Goal: Check status: Check status

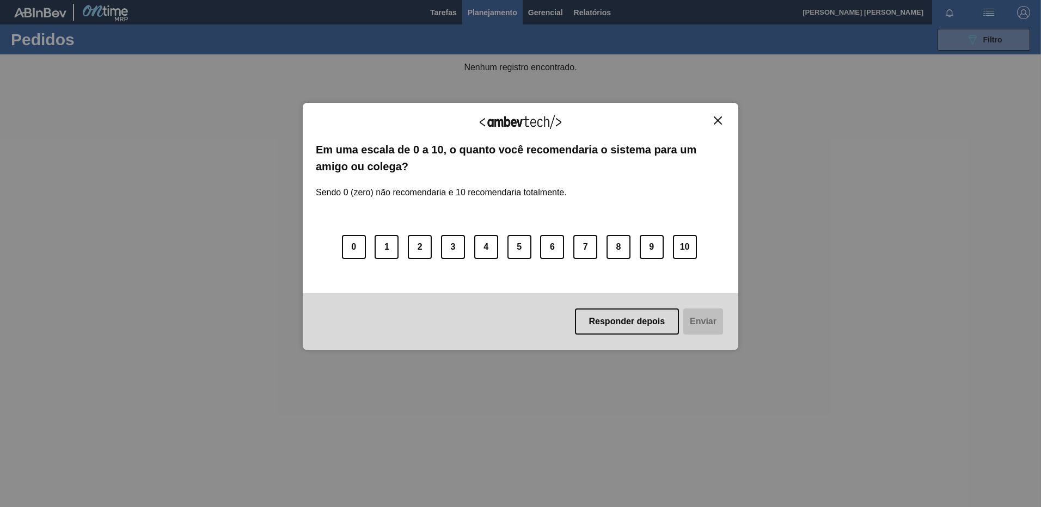
drag, startPoint x: 717, startPoint y: 122, endPoint x: 949, endPoint y: 74, distance: 236.7
click at [717, 121] on img "Close" at bounding box center [717, 120] width 8 height 8
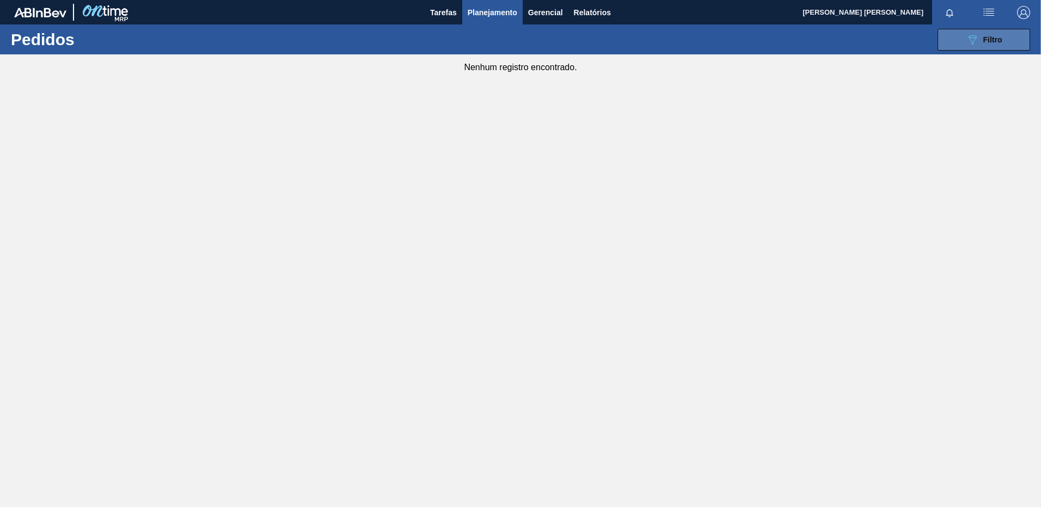
click at [977, 35] on icon "089F7B8B-B2A5-4AFE-B5C0-19BA573D28AC" at bounding box center [971, 39] width 13 height 13
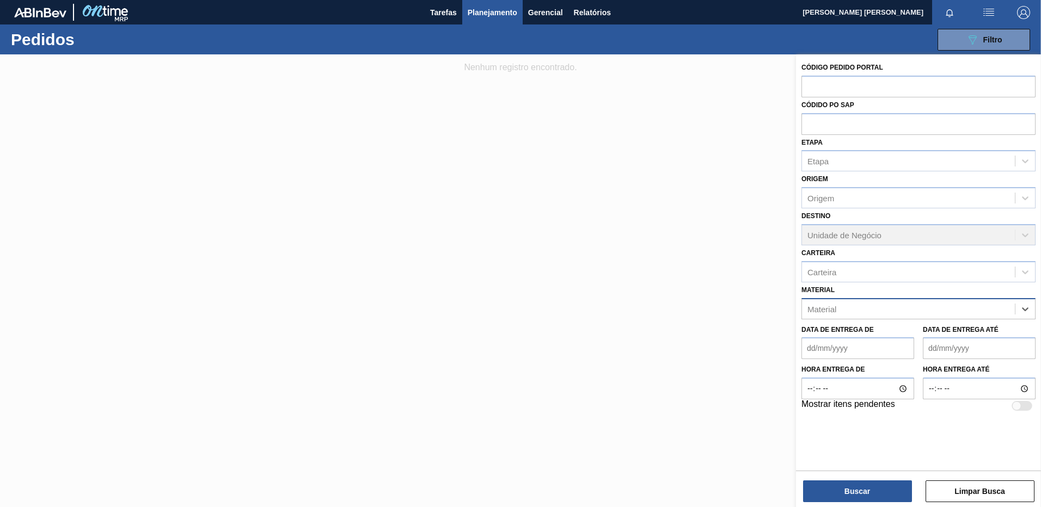
drag, startPoint x: 1010, startPoint y: 313, endPoint x: 1001, endPoint y: 316, distance: 9.0
click at [996, 315] on div "Material" at bounding box center [908, 309] width 213 height 16
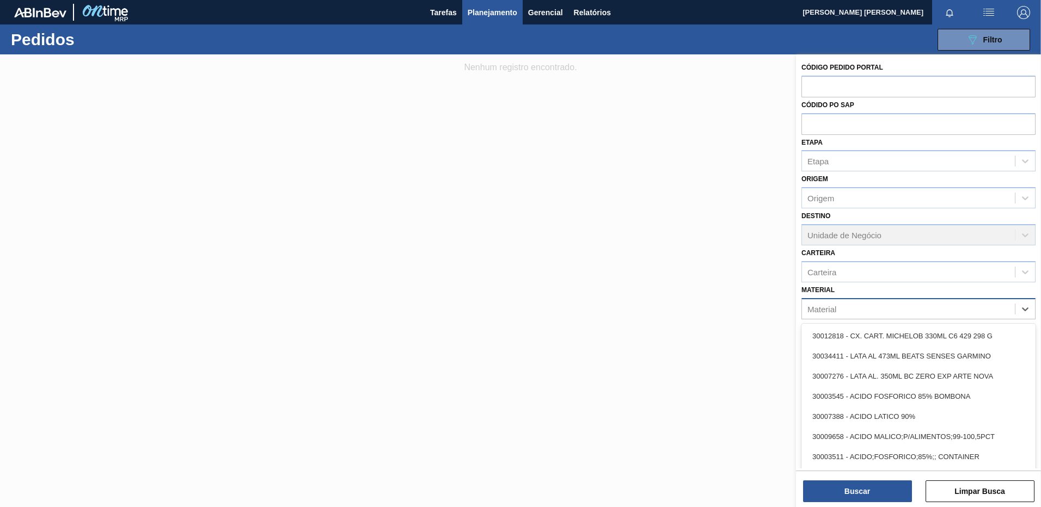
click at [992, 310] on div "Material" at bounding box center [908, 309] width 213 height 16
type input "30003188"
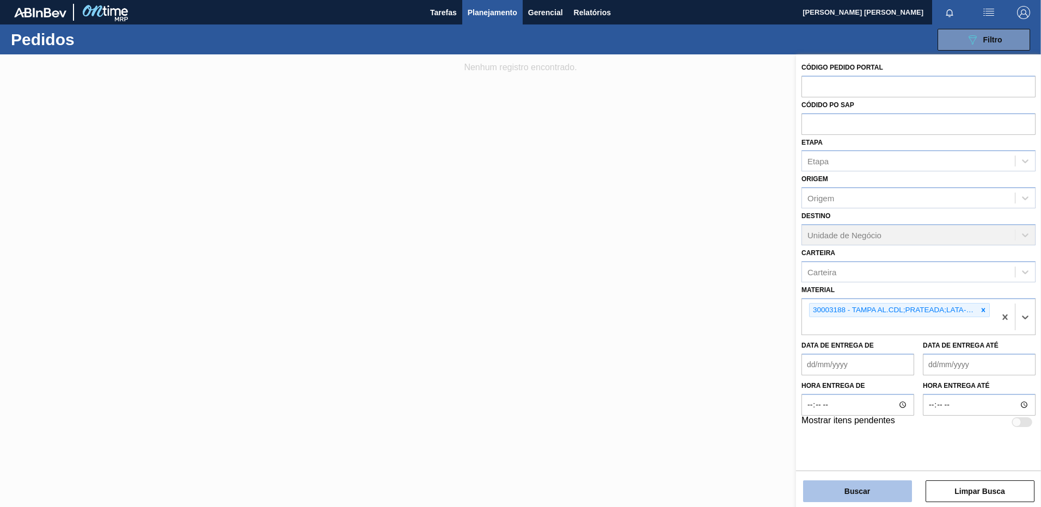
click at [878, 492] on button "Buscar" at bounding box center [857, 492] width 109 height 22
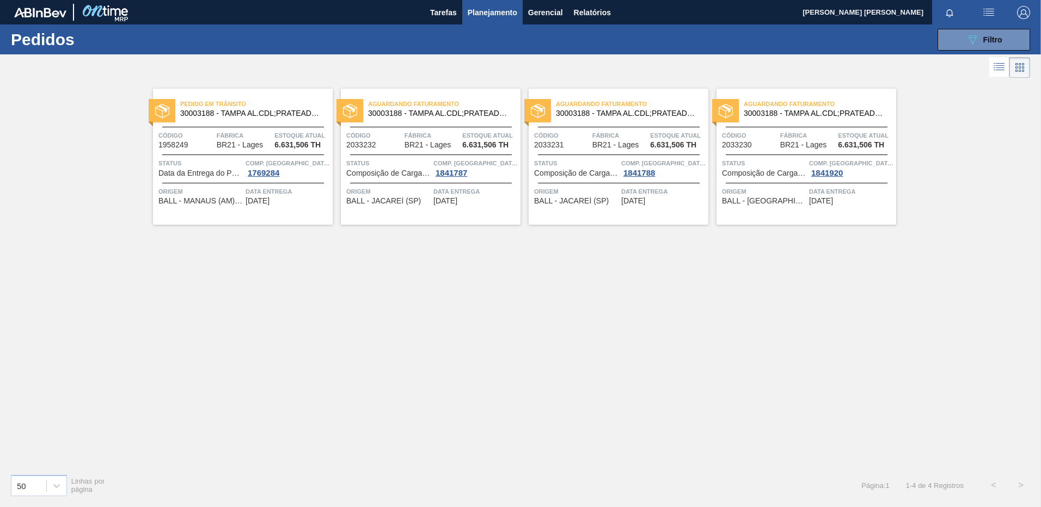
click at [257, 211] on div "Pedido [PERSON_NAME] 30003188 - [GEOGRAPHIC_DATA] AL.CDL;PRATEADA;LATA-AUTOMATI…" at bounding box center [243, 157] width 180 height 136
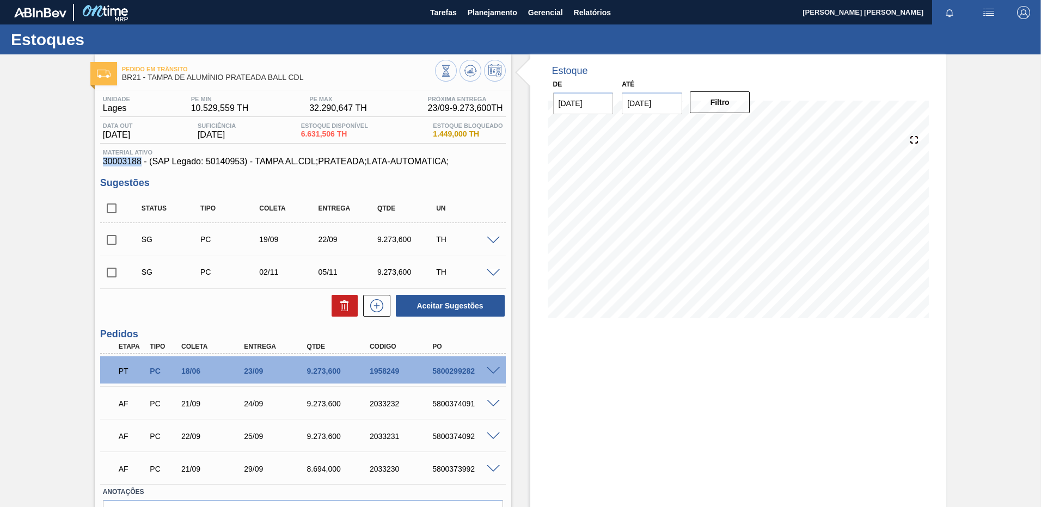
drag, startPoint x: 140, startPoint y: 161, endPoint x: 97, endPoint y: 165, distance: 43.2
click at [97, 165] on div "Unidade [PERSON_NAME] MIN 10.529,559 TH PE MAX 32.290,647 TH Próxima Entrega 23…" at bounding box center [303, 329] width 416 height 478
copy span "30003188"
drag, startPoint x: 255, startPoint y: 161, endPoint x: 449, endPoint y: 163, distance: 194.3
click at [449, 163] on span "30003188 - (SAP Legado: 50140953) - TAMPA AL.CDL;PRATEADA;LATA-AUTOMATICA;" at bounding box center [303, 162] width 400 height 10
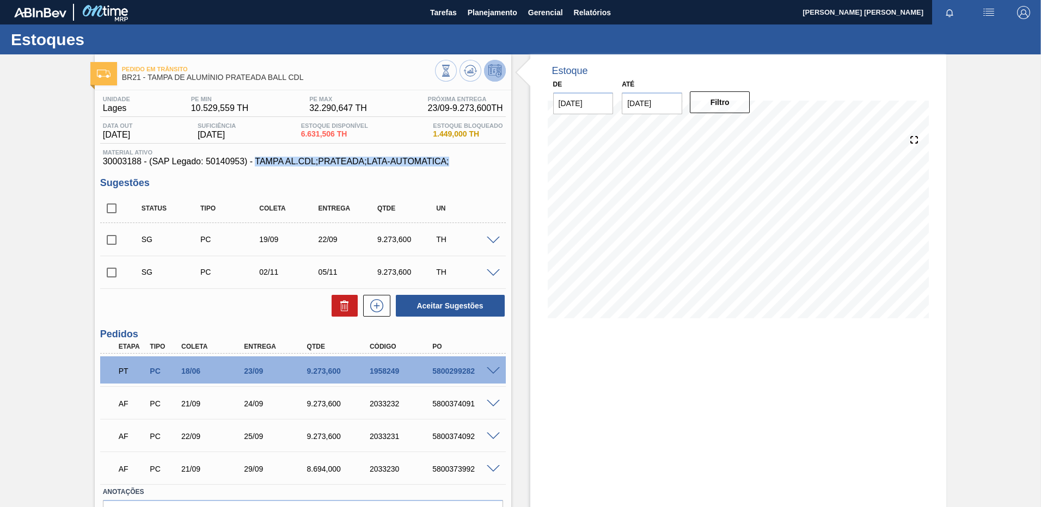
copy span "TAMPA AL.CDL;PRATEADA;LATA-AUTOMATICA;"
drag, startPoint x: 565, startPoint y: 378, endPoint x: 563, endPoint y: 385, distance: 7.4
click at [564, 378] on div "Estoque De [DATE] Até [DATE] Filtro 20/09 Projeção de Estoque 5,174.37 [DOMAIN_…" at bounding box center [738, 313] width 416 height 519
click at [497, 18] on span "Planejamento" at bounding box center [492, 12] width 50 height 13
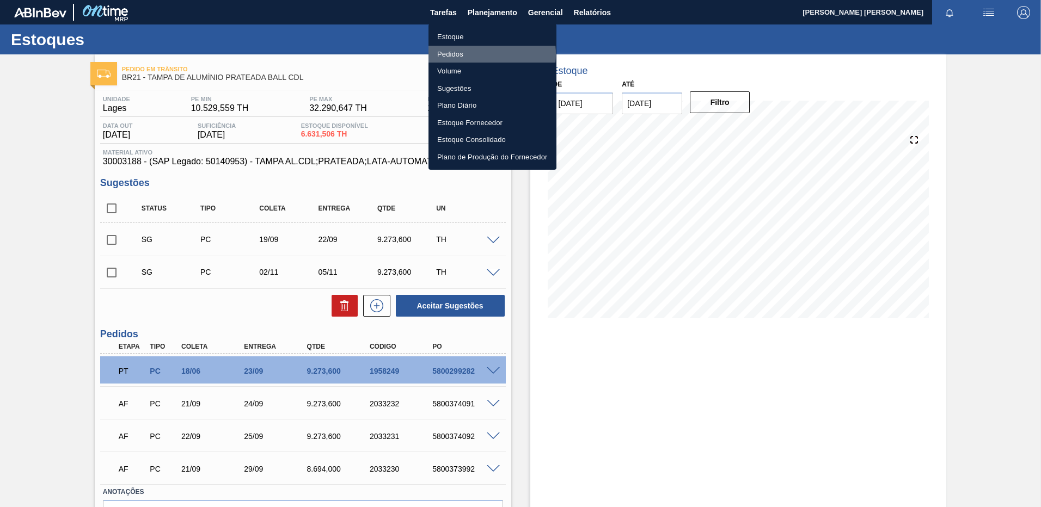
click at [472, 54] on li "Pedidos" at bounding box center [492, 54] width 128 height 17
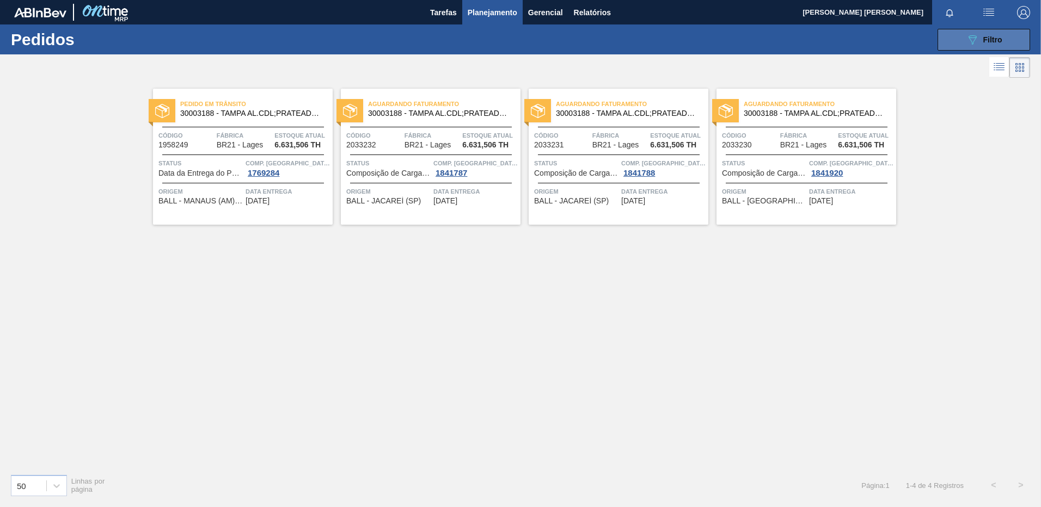
click at [1014, 29] on button "089F7B8B-B2A5-4AFE-B5C0-19BA573D28AC Filtro" at bounding box center [983, 40] width 93 height 22
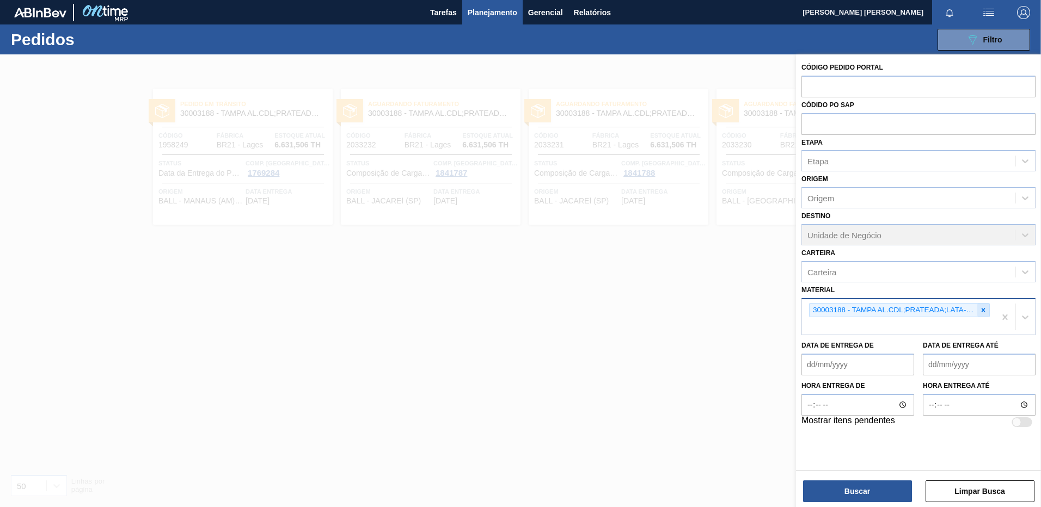
click at [983, 311] on icon at bounding box center [983, 310] width 4 height 4
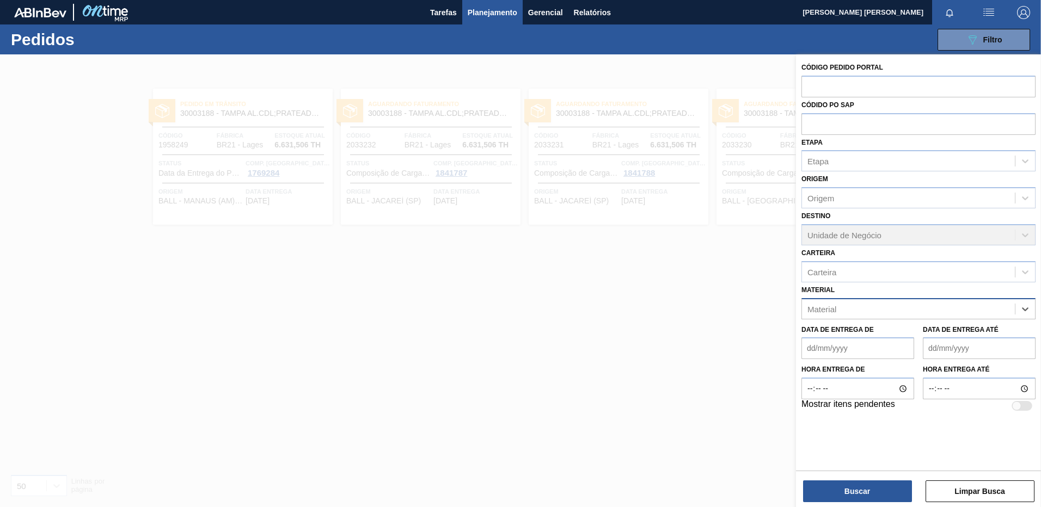
paste input "20009042"
type input "20009042"
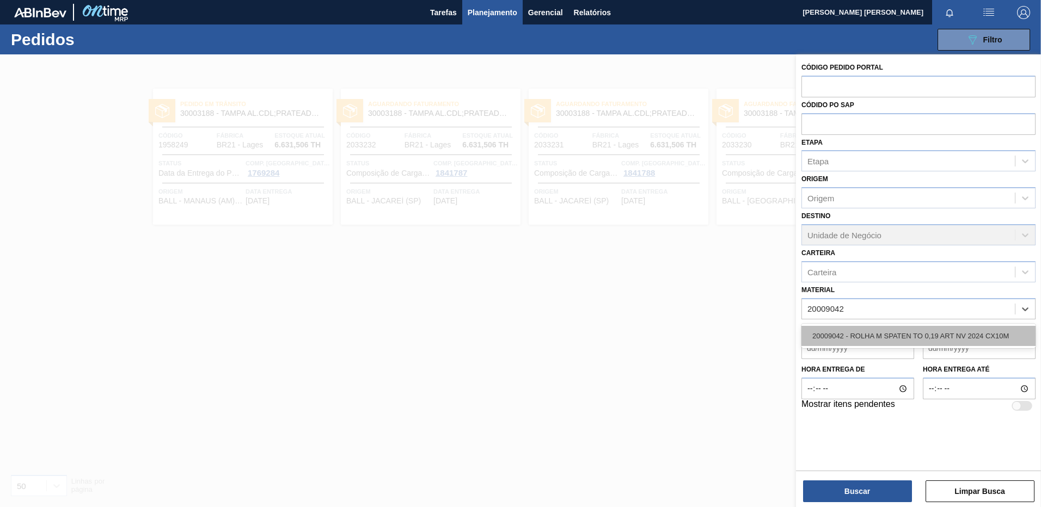
click at [933, 337] on div "20009042 - ROLHA M SPATEN TO 0,19 ART NV 2024 CX10M" at bounding box center [918, 336] width 234 height 20
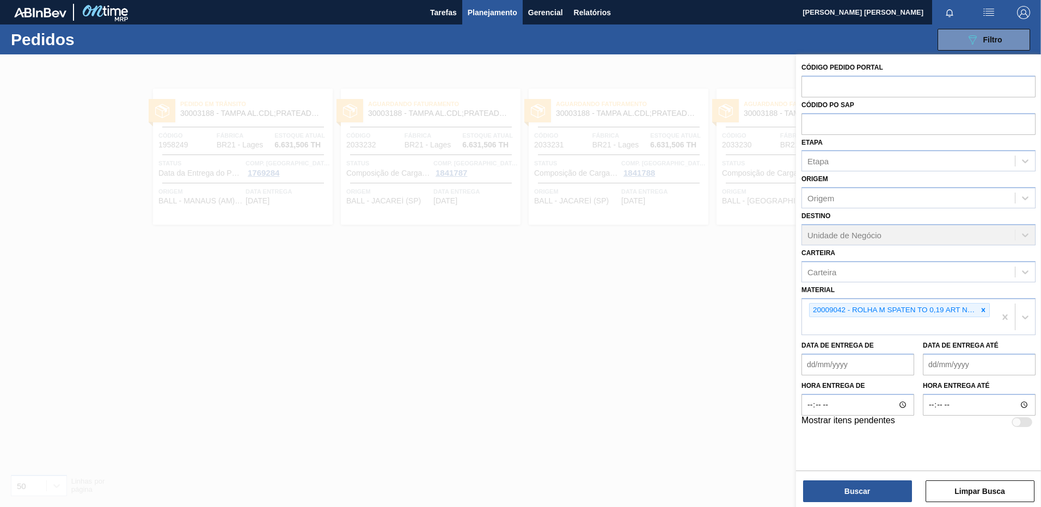
click at [888, 477] on div "Buscar Limpar Busca" at bounding box center [918, 486] width 245 height 30
click at [888, 482] on button "Buscar" at bounding box center [857, 492] width 109 height 22
